Goal: Information Seeking & Learning: Check status

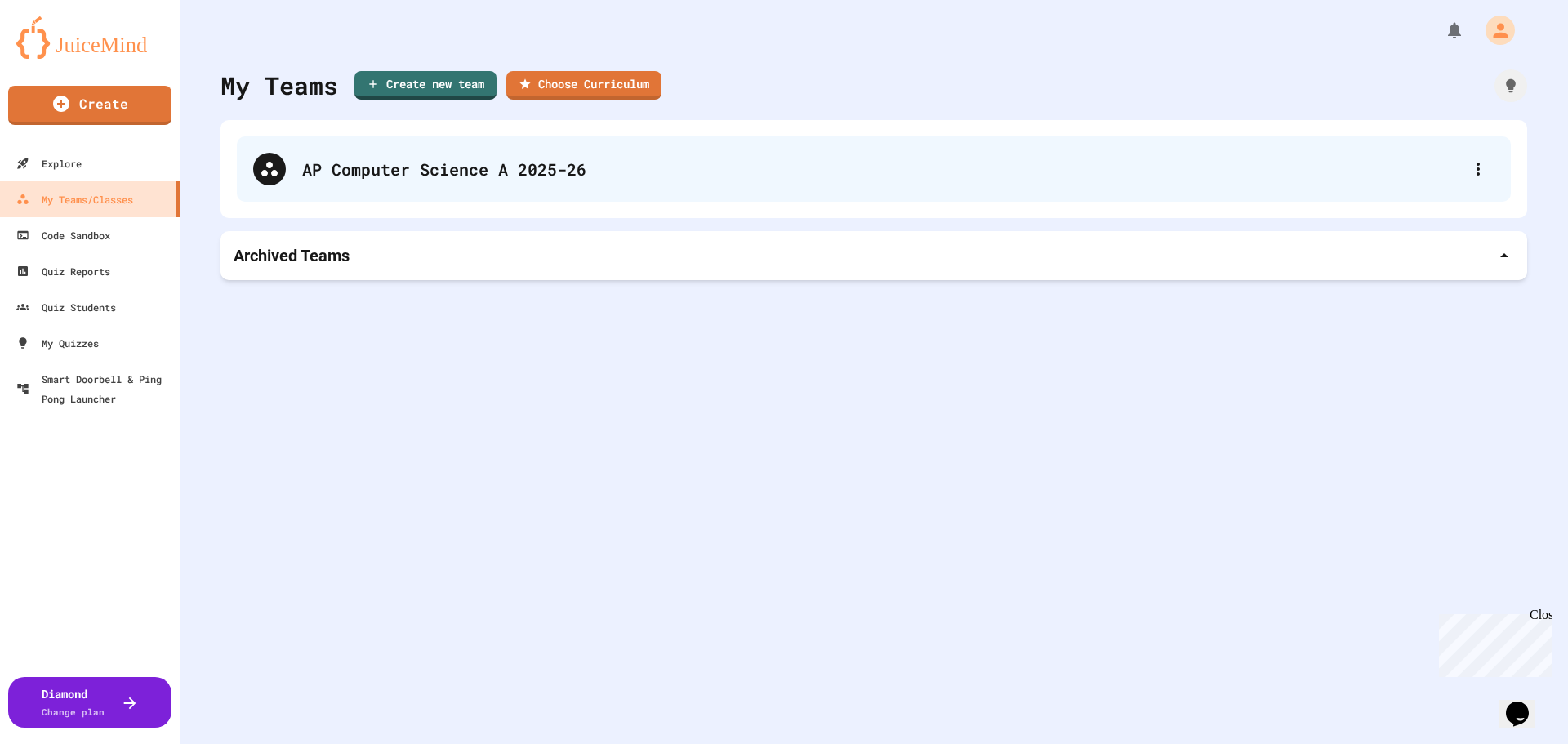
click at [397, 169] on div "AP Computer Science A 2025-26" at bounding box center [882, 169] width 1160 height 25
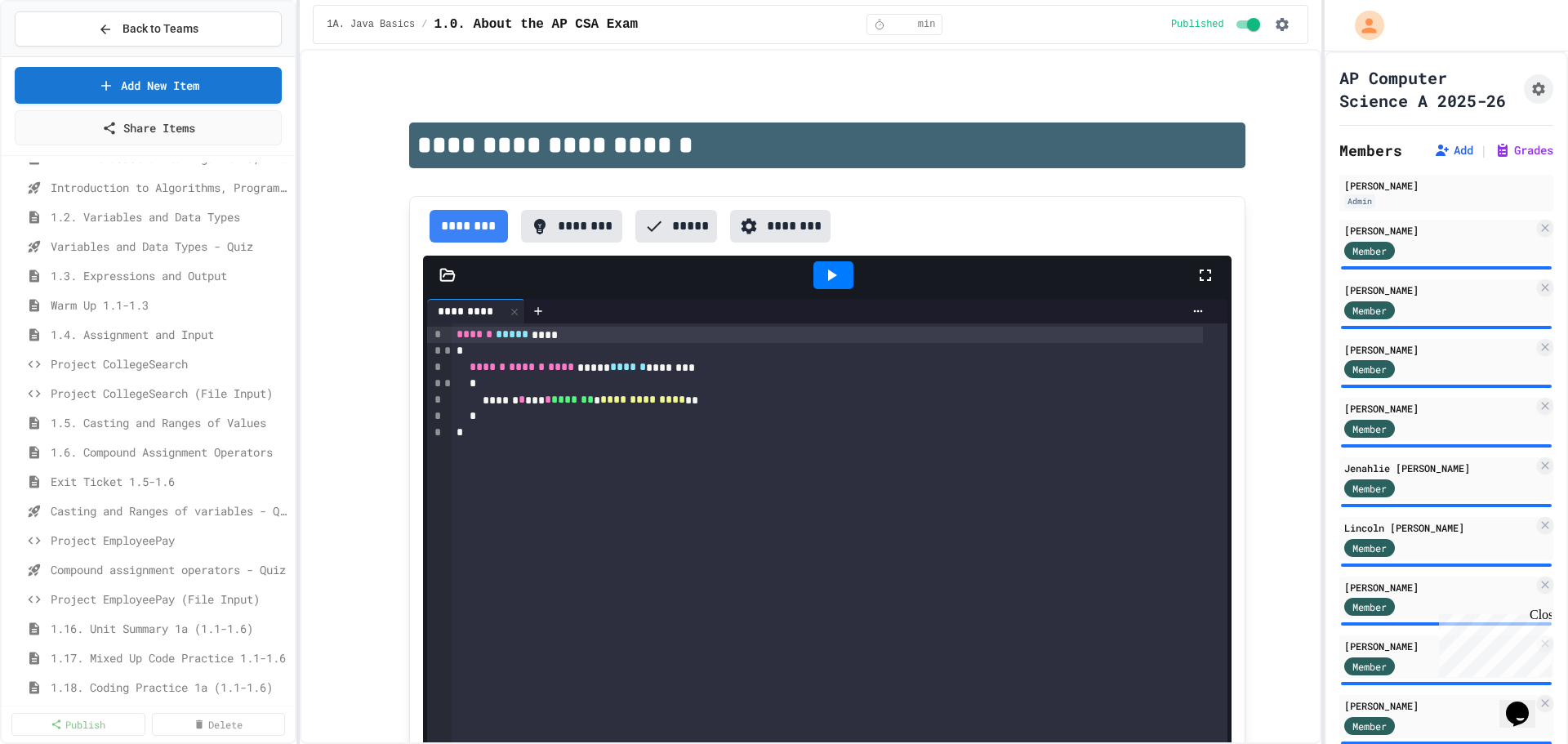
scroll to position [326, 0]
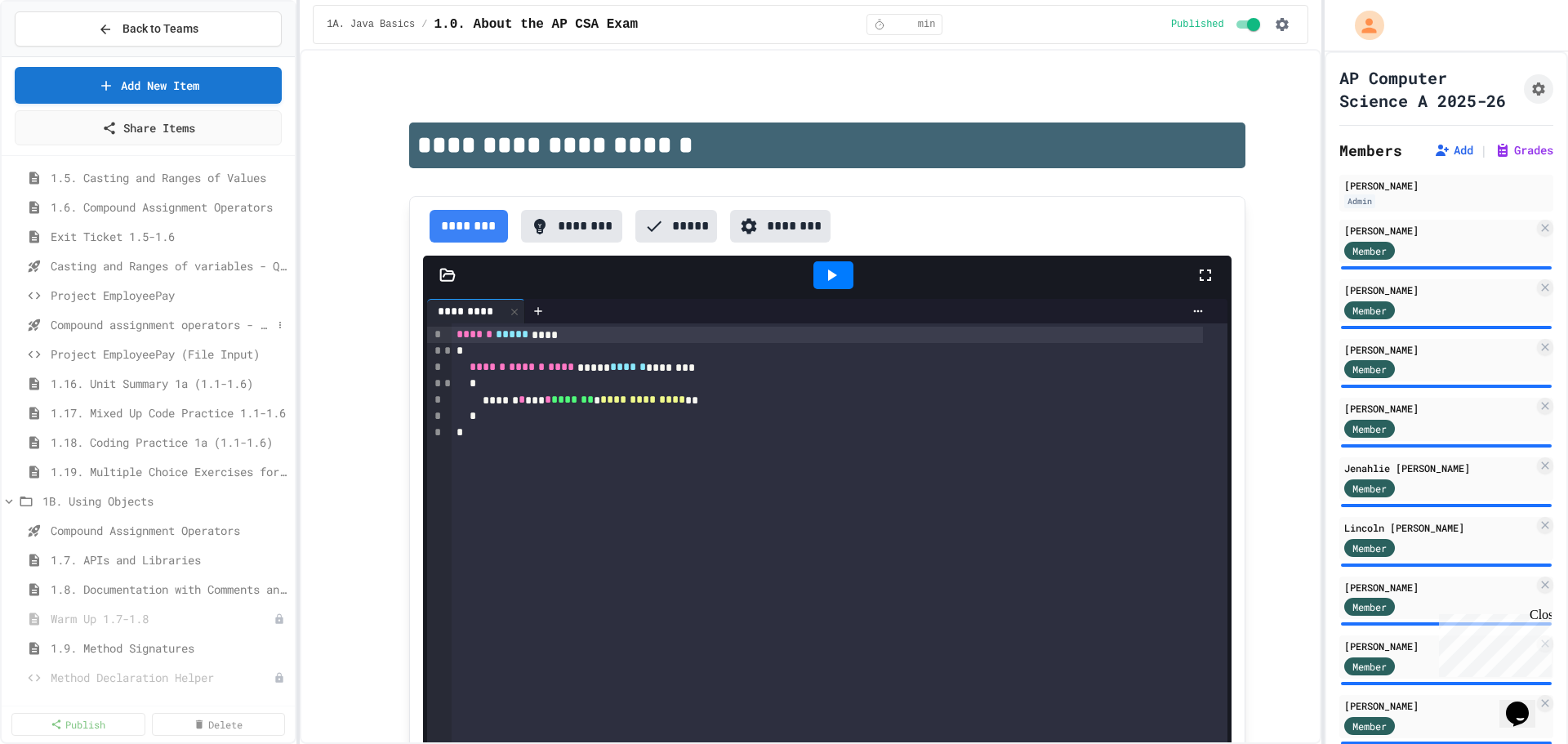
click at [127, 320] on span "Compound assignment operators - Quiz" at bounding box center [161, 325] width 221 height 17
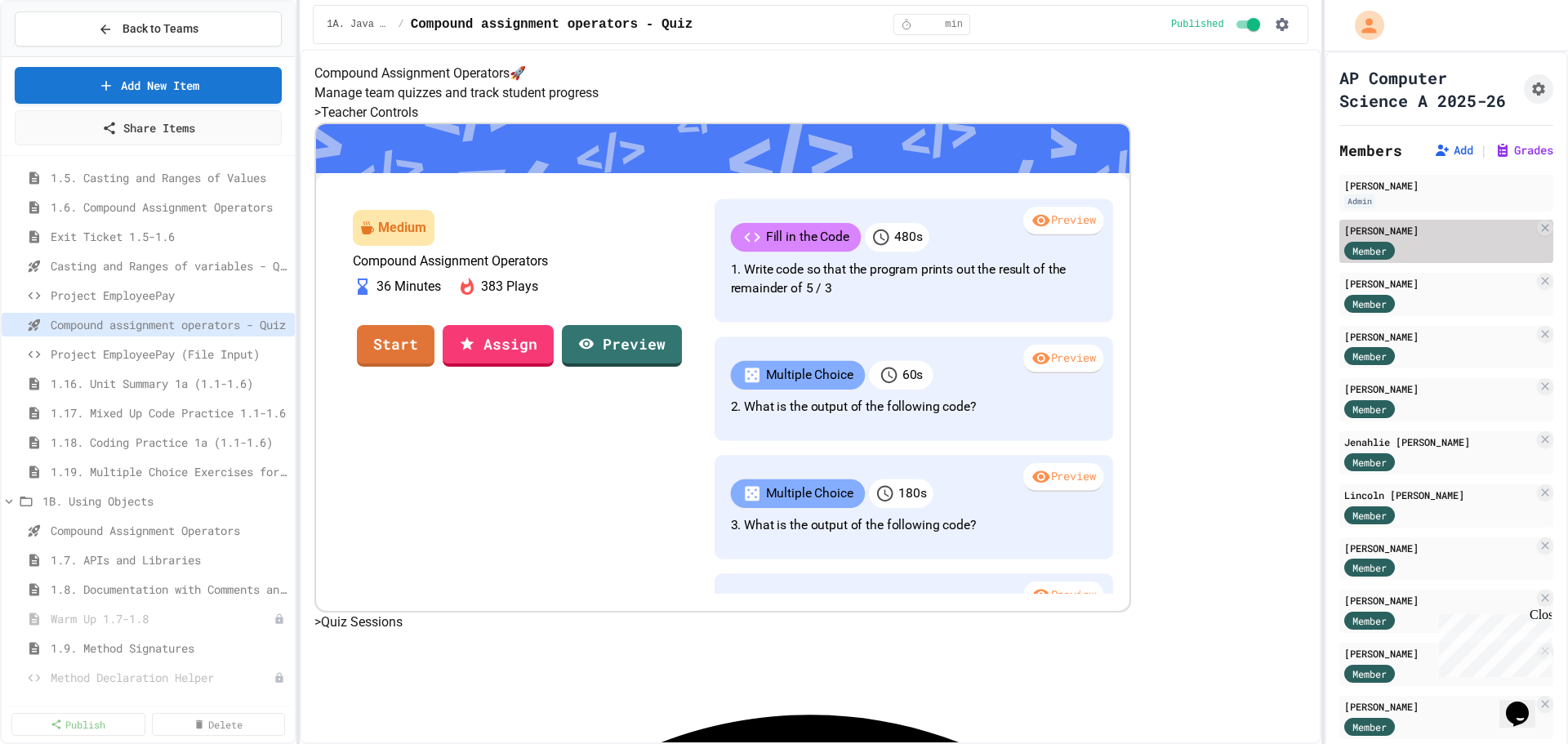
drag, startPoint x: 1424, startPoint y: 259, endPoint x: 1420, endPoint y: 320, distance: 61.1
click at [1423, 263] on div "[PERSON_NAME] Member" at bounding box center [1446, 241] width 214 height 43
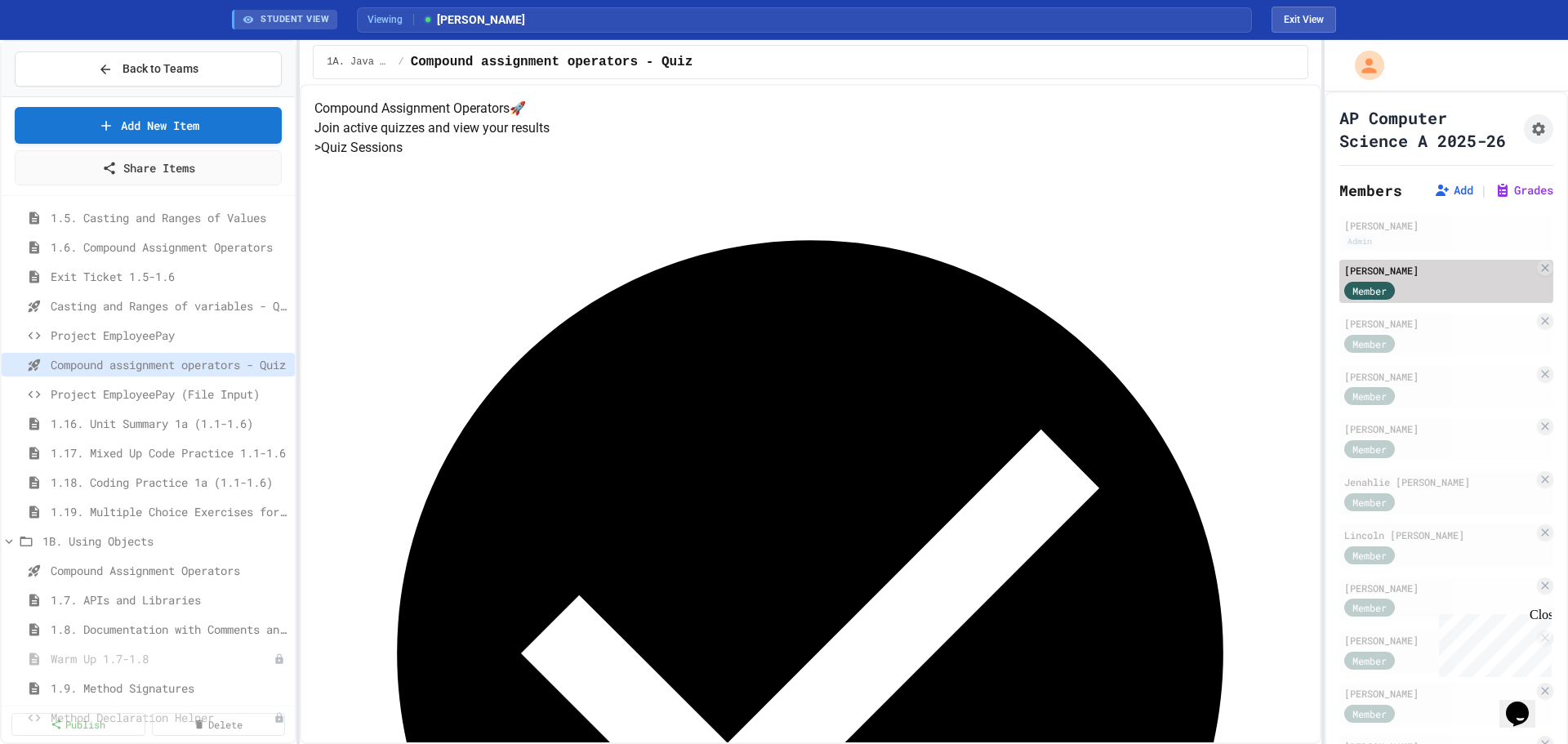
click at [1420, 303] on div "[PERSON_NAME] Member" at bounding box center [1446, 281] width 214 height 43
click at [1407, 353] on div "Member" at bounding box center [1385, 342] width 82 height 21
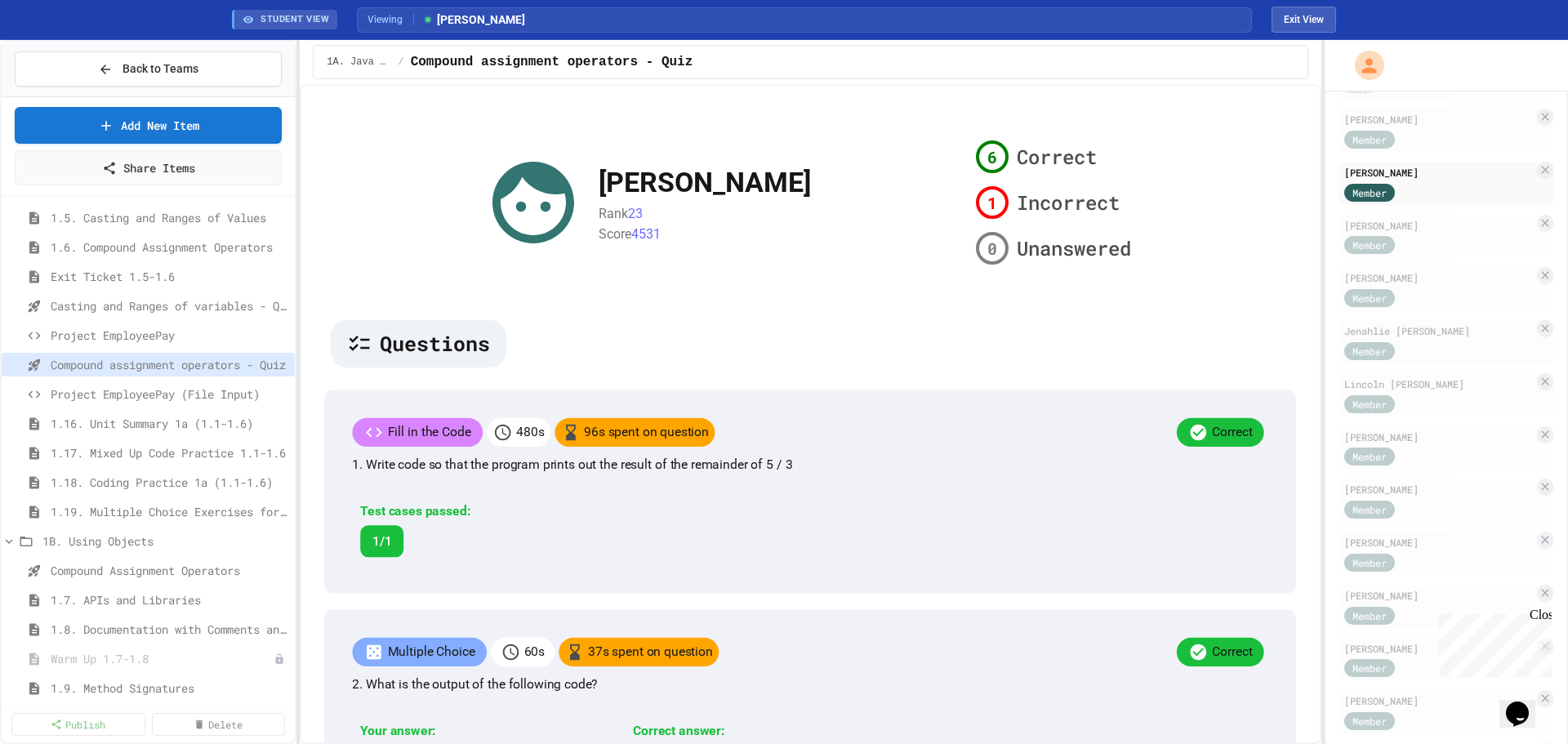
scroll to position [82, 0]
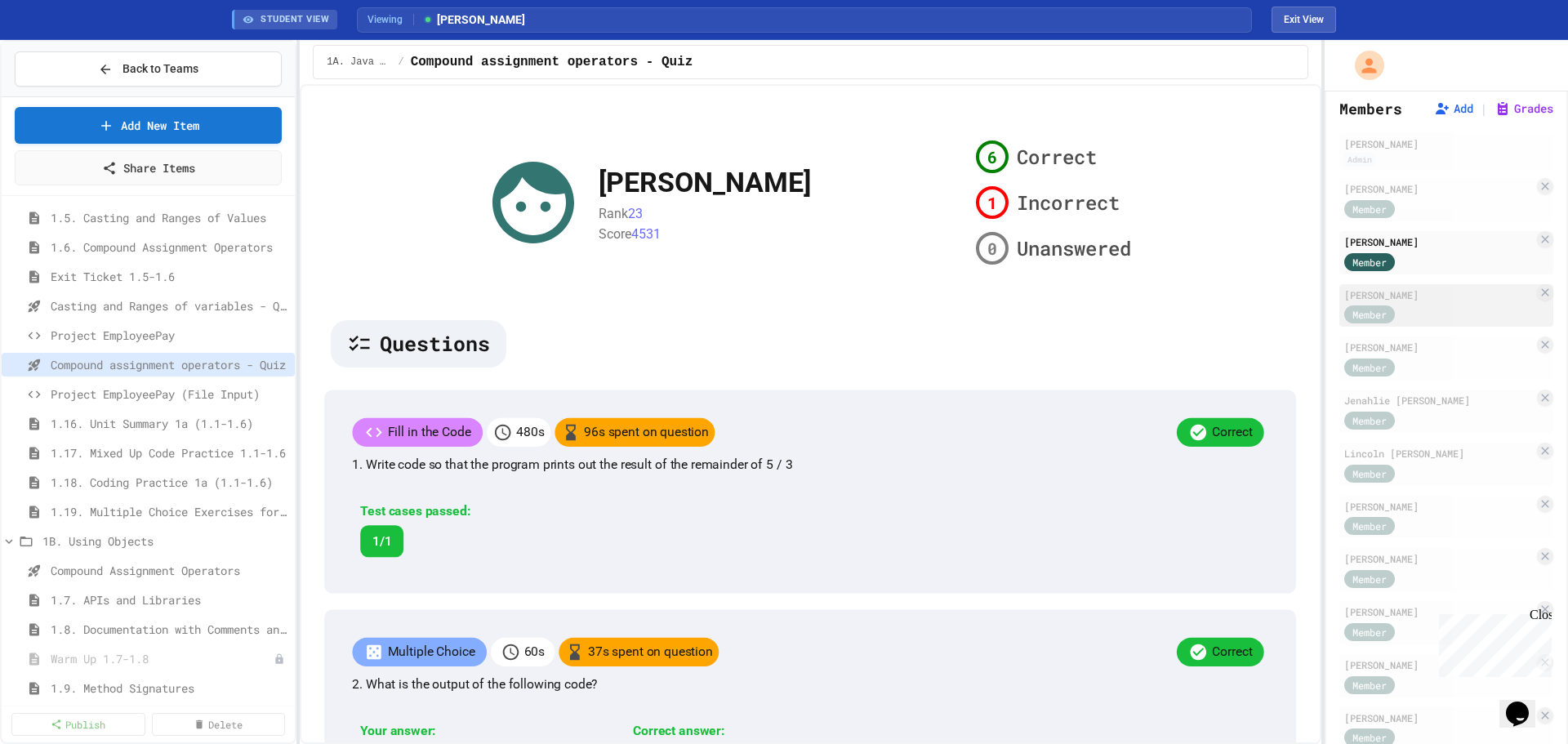
click at [1445, 324] on div "Member" at bounding box center [1438, 314] width 189 height 21
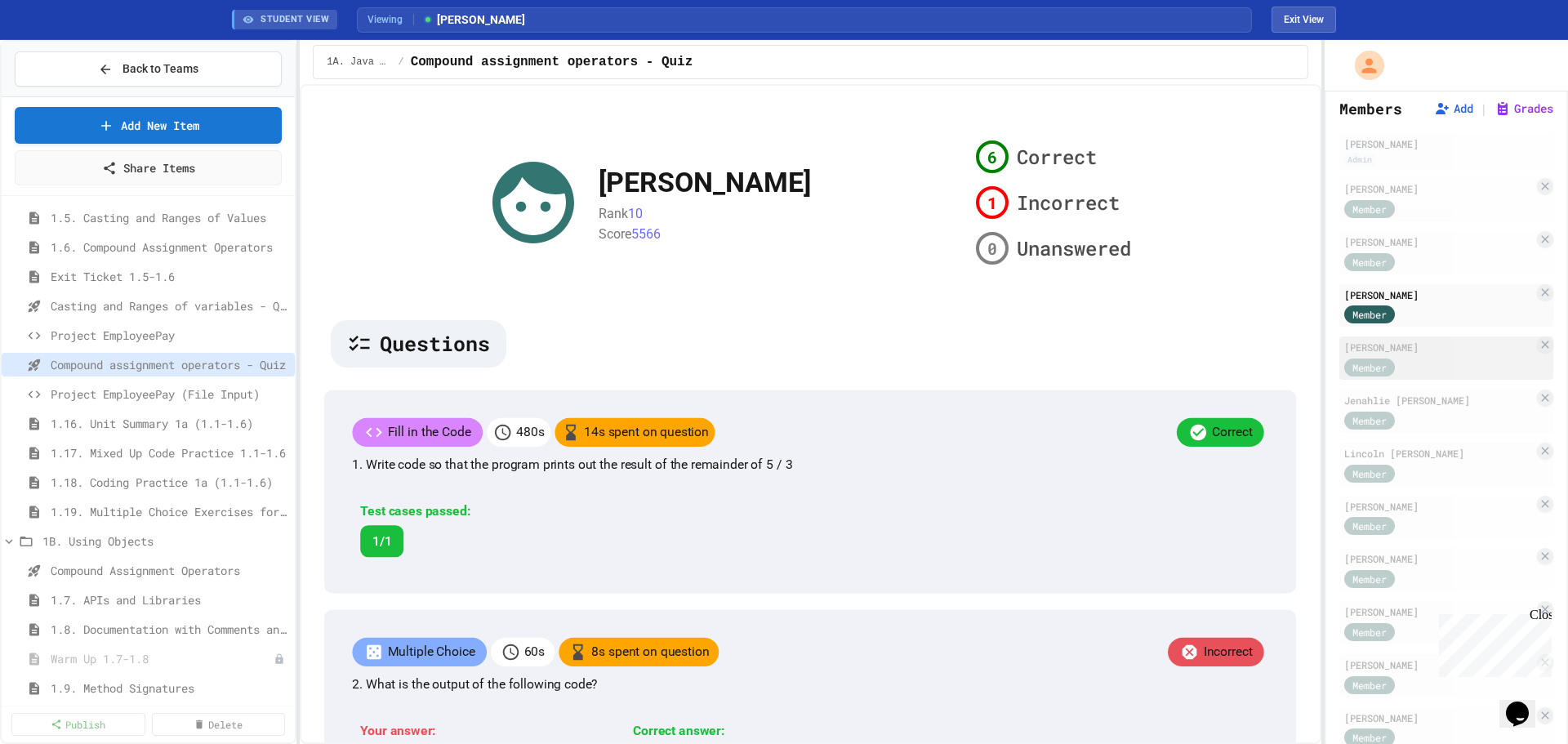
click at [1437, 377] on div "Member" at bounding box center [1438, 366] width 189 height 21
drag, startPoint x: 1428, startPoint y: 443, endPoint x: 1430, endPoint y: 459, distance: 16.1
click at [1428, 429] on div "Member" at bounding box center [1438, 419] width 189 height 21
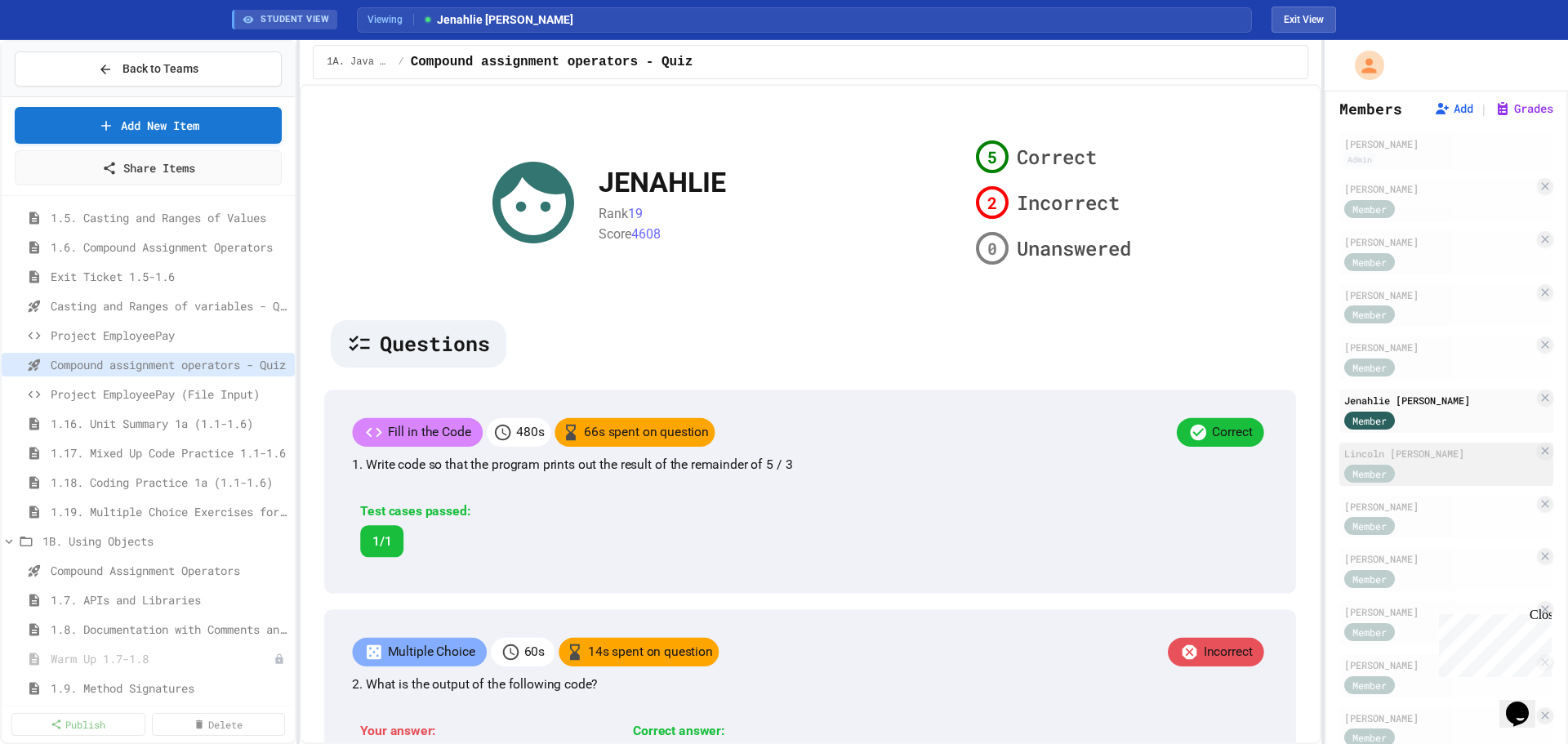
click at [1436, 482] on div "Member" at bounding box center [1438, 472] width 189 height 21
click at [1443, 535] on div "Member" at bounding box center [1438, 525] width 189 height 21
